Goal: Transaction & Acquisition: Subscribe to service/newsletter

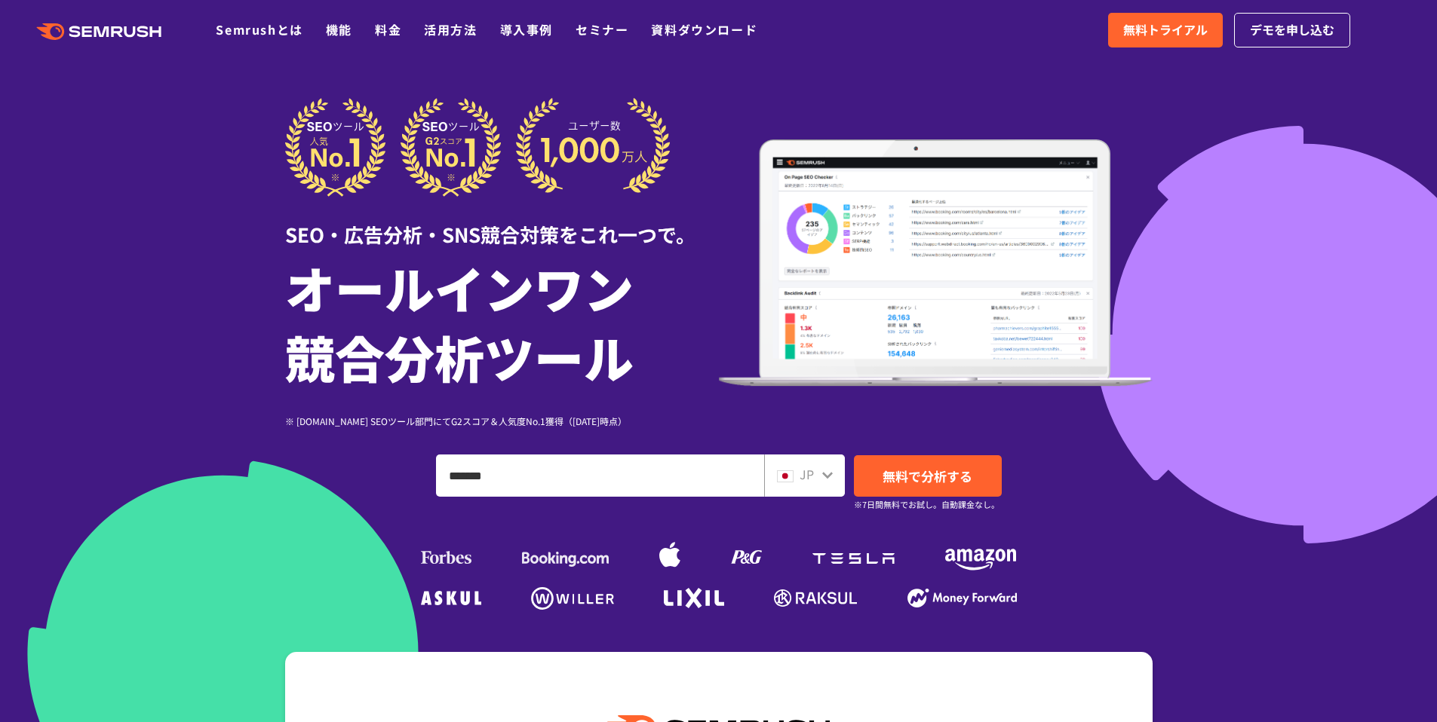
type input "*******"
click at [806, 474] on span "JP" at bounding box center [806, 474] width 14 height 18
click at [837, 478] on div "JP" at bounding box center [804, 476] width 81 height 42
click at [829, 473] on icon at bounding box center [827, 475] width 12 height 12
click at [821, 477] on icon at bounding box center [827, 475] width 12 height 12
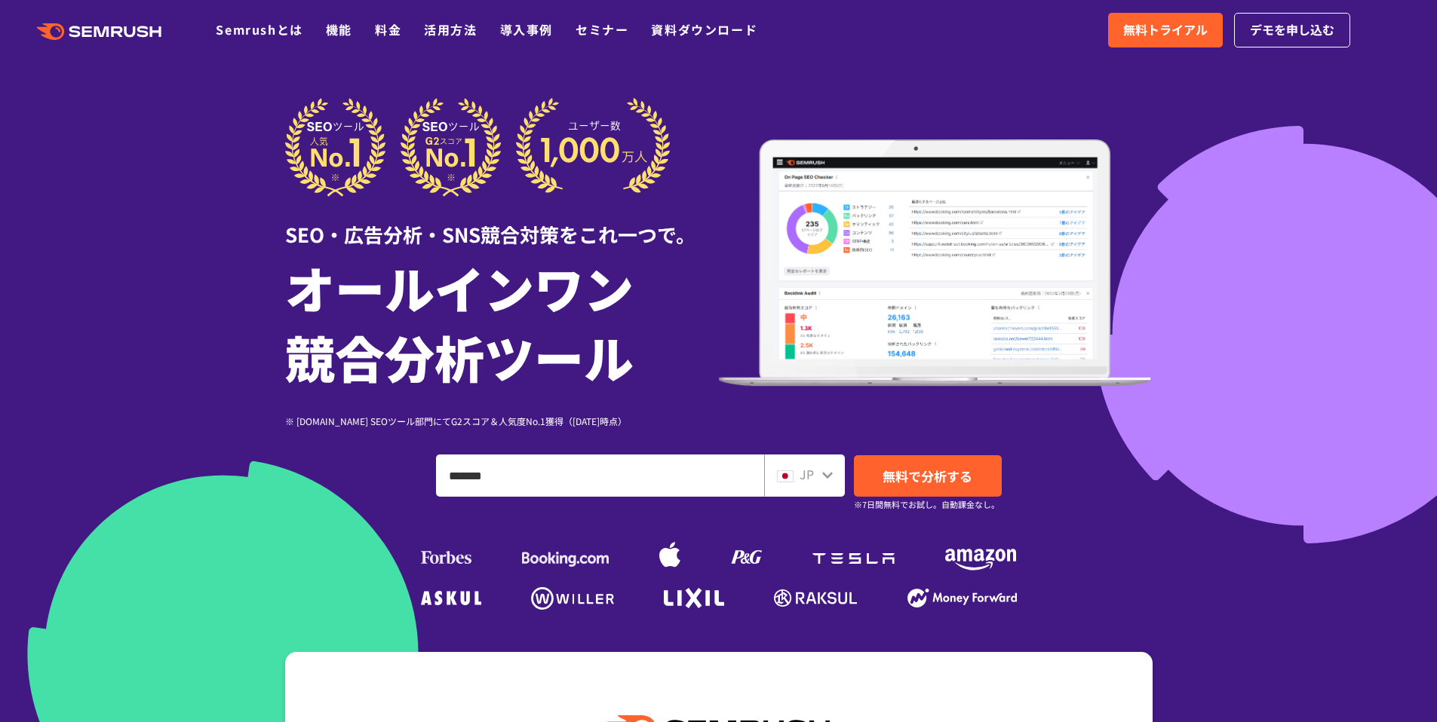
click at [797, 478] on div "JP" at bounding box center [801, 475] width 48 height 20
click at [780, 479] on img at bounding box center [785, 477] width 17 height 12
click at [945, 483] on span "無料で分析する" at bounding box center [927, 476] width 90 height 19
